Goal: Transaction & Acquisition: Download file/media

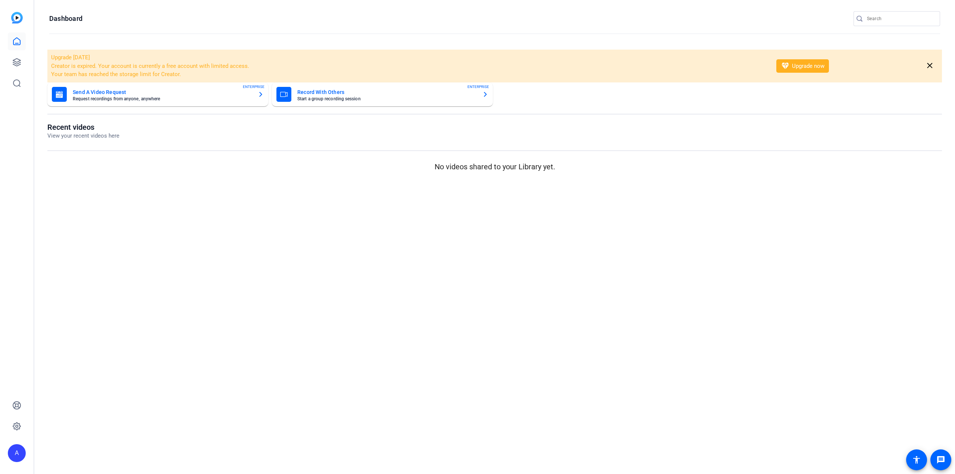
click at [897, 18] on input "Search" at bounding box center [900, 18] width 67 height 9
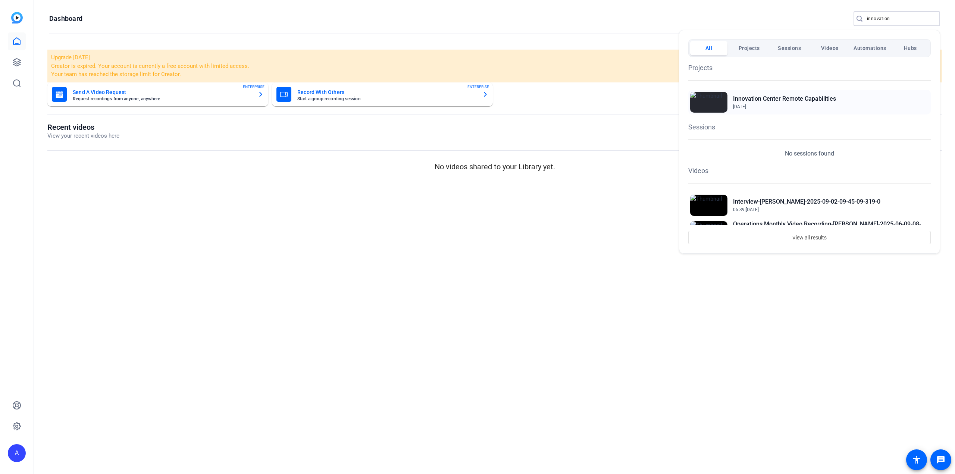
type input "innovation"
click at [788, 98] on h2 "Innovation Center Remote Capabilities" at bounding box center [784, 98] width 103 height 9
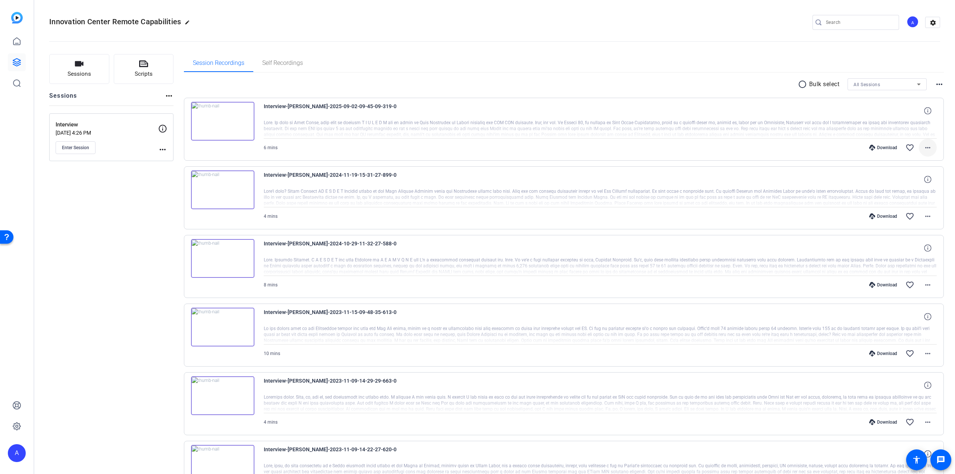
click at [924, 147] on mat-icon "more_horiz" at bounding box center [928, 147] width 9 height 9
click at [907, 182] on span "Download MP4" at bounding box center [905, 181] width 45 height 9
